Goal: Task Accomplishment & Management: Complete application form

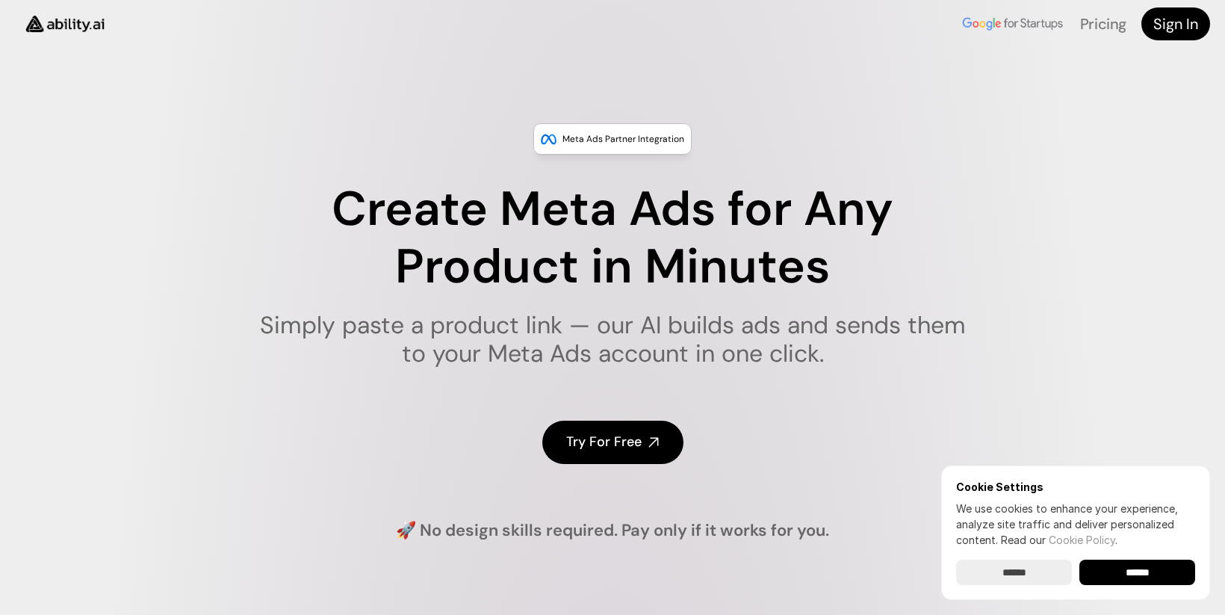
click at [758, 422] on div "Try For Free" at bounding box center [612, 442] width 747 height 101
click at [628, 448] on h4 "Try For Free" at bounding box center [603, 442] width 75 height 19
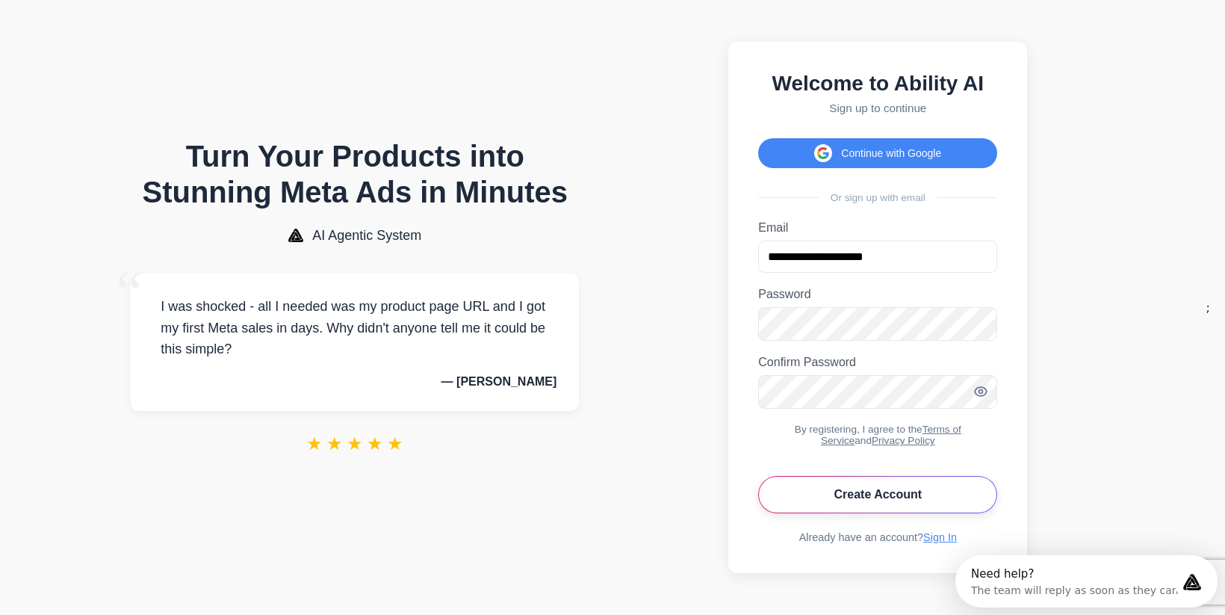
click at [847, 501] on button "Create Account" at bounding box center [877, 494] width 239 height 37
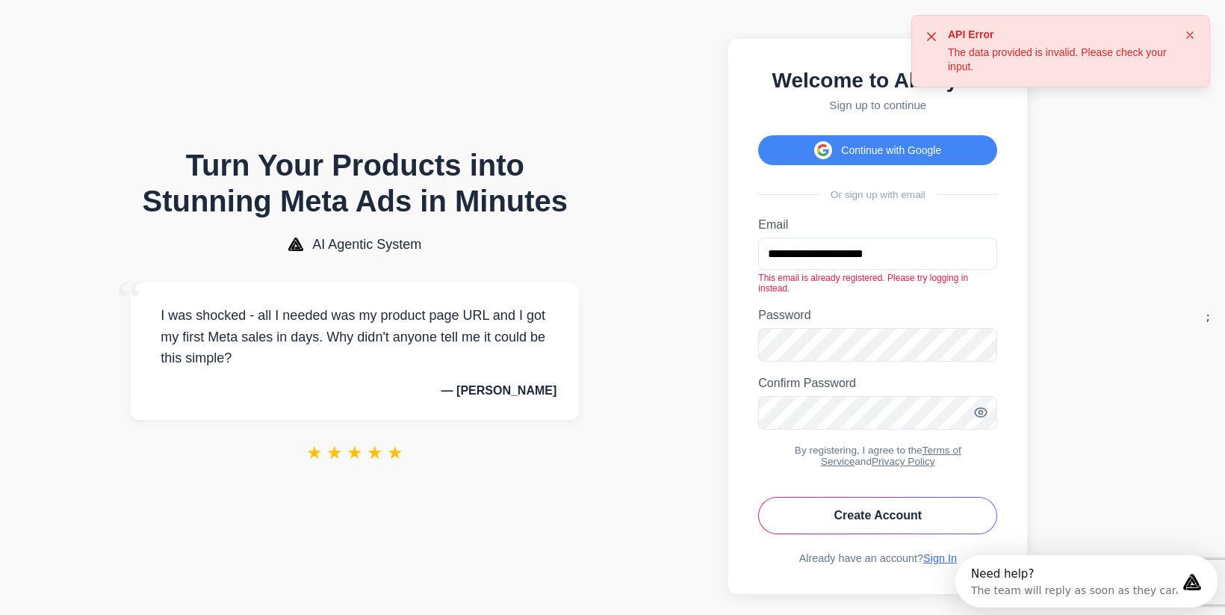
click at [939, 564] on link "Sign In" at bounding box center [941, 558] width 34 height 12
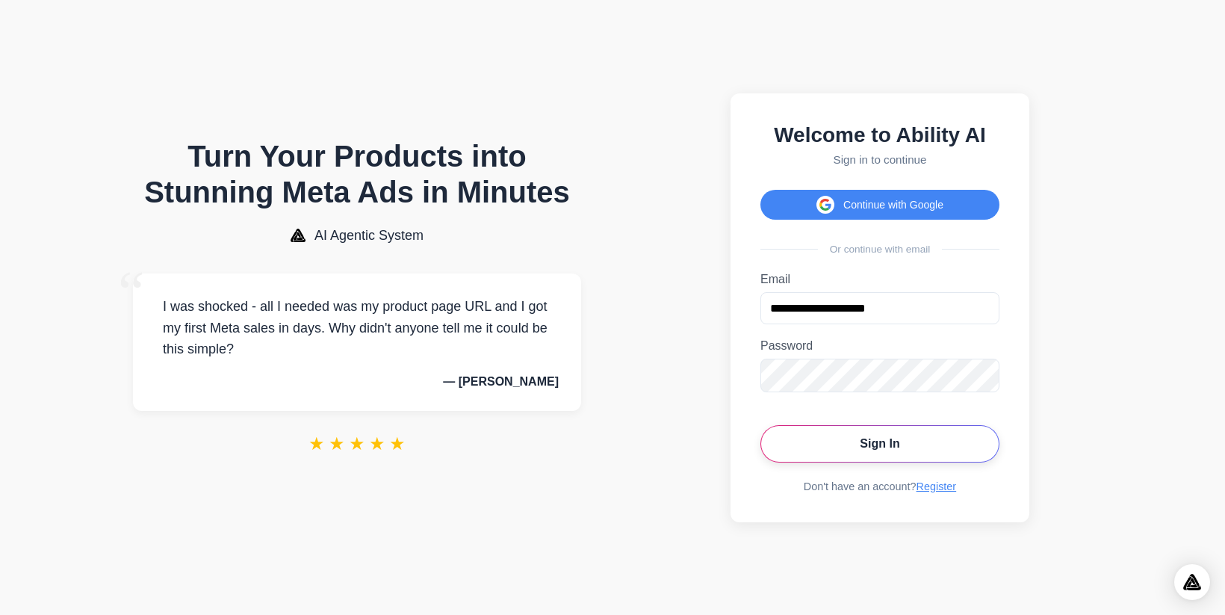
click at [910, 448] on button "Sign In" at bounding box center [880, 443] width 239 height 37
click at [903, 446] on button "Sign In" at bounding box center [880, 443] width 239 height 37
